Goal: Find specific page/section: Find specific page/section

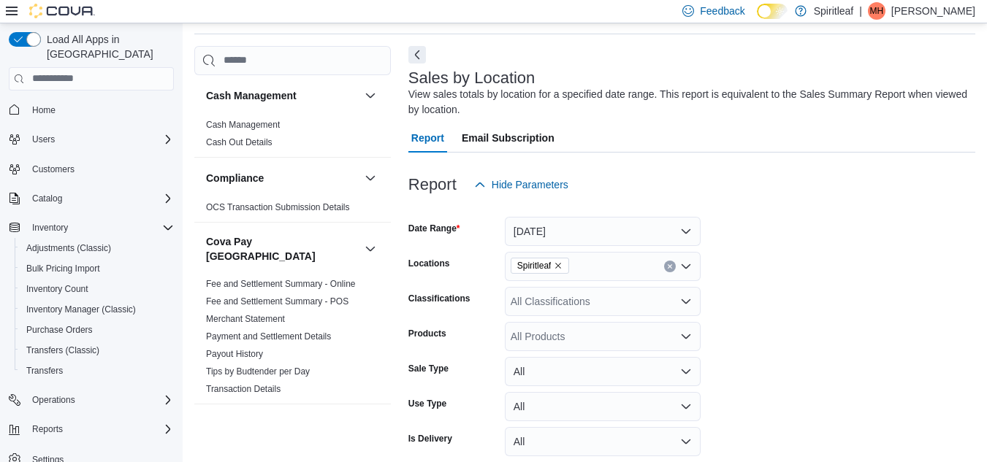
scroll to position [49, 0]
click at [39, 104] on span "Home" at bounding box center [43, 110] width 23 height 12
